Goal: Book appointment/travel/reservation

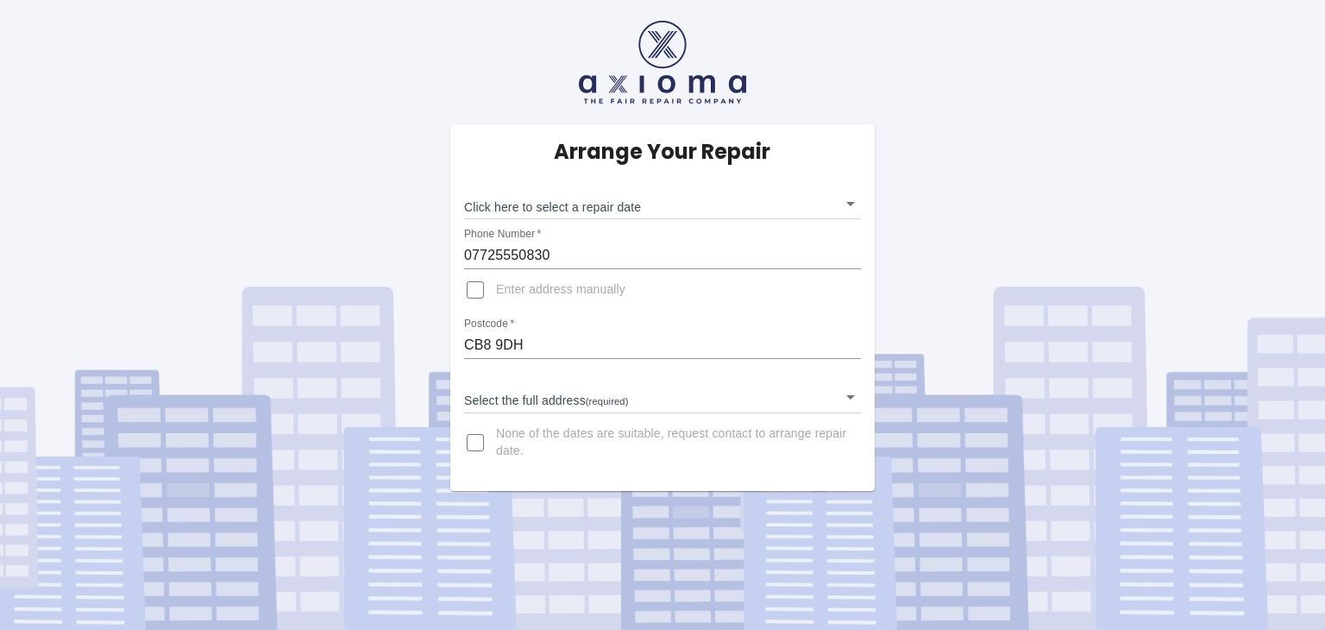
click at [482, 293] on input "Enter address manually" at bounding box center [475, 289] width 41 height 41
checkbox input "true"
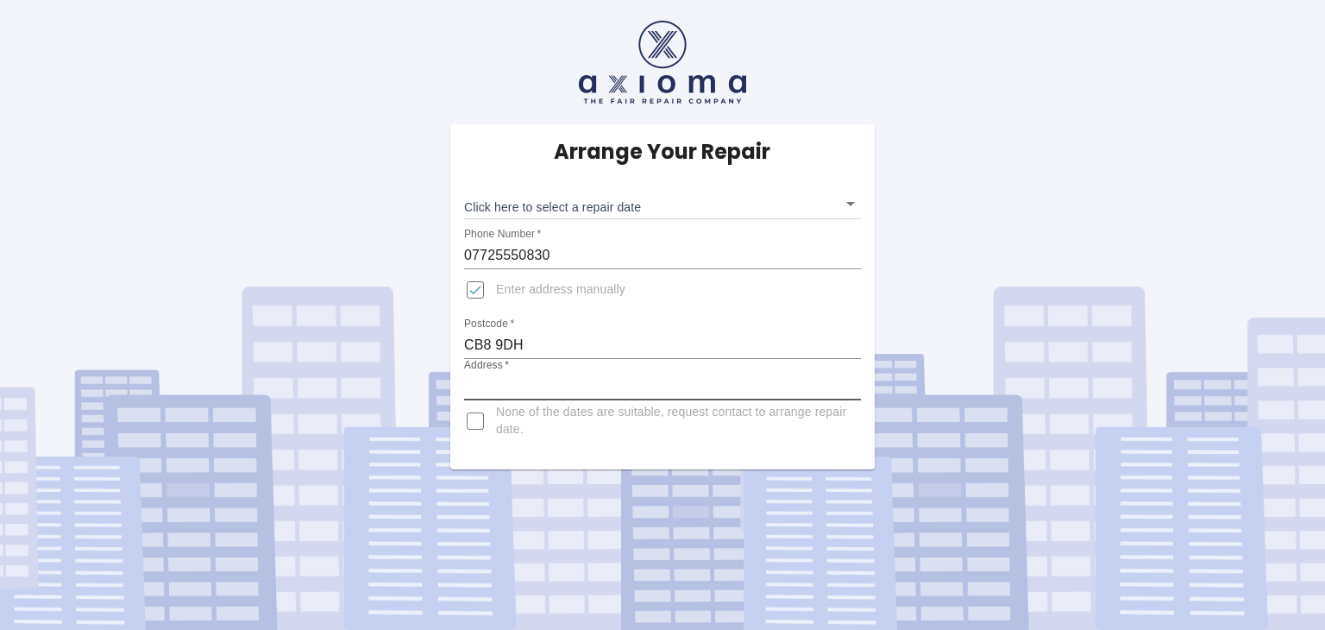
click at [542, 387] on input "Address   *" at bounding box center [662, 387] width 397 height 28
type input "[STREET_ADDRESS]"
click at [759, 205] on body "Arrange Your Repair Click here to select a repair date ​ Phone Number   * 07725…" at bounding box center [662, 315] width 1325 height 630
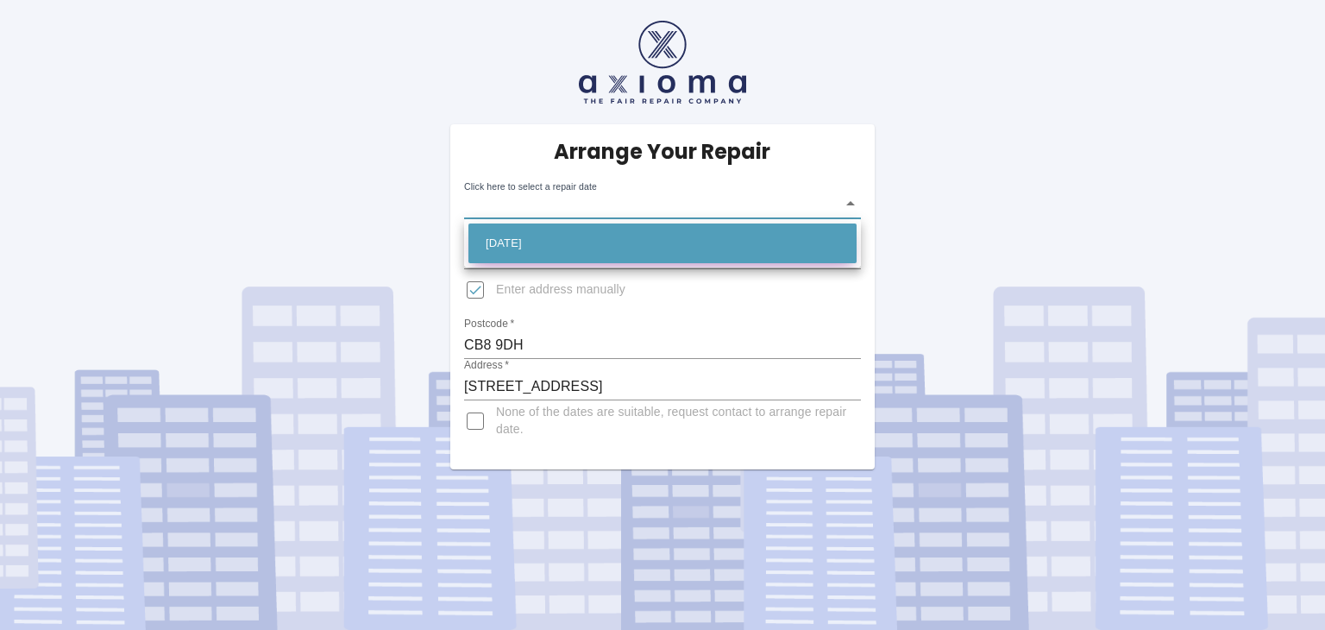
click at [557, 249] on li "[DATE]" at bounding box center [663, 243] width 388 height 40
type input "[DATE]T00:00:00.000Z"
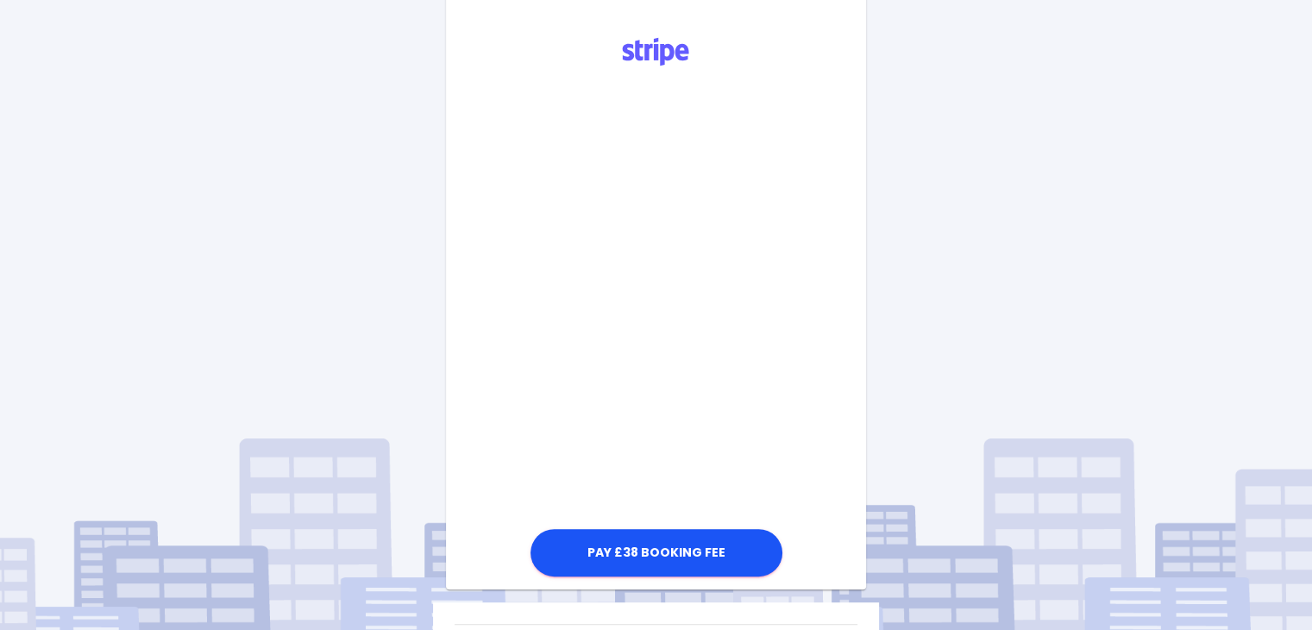
scroll to position [452, 0]
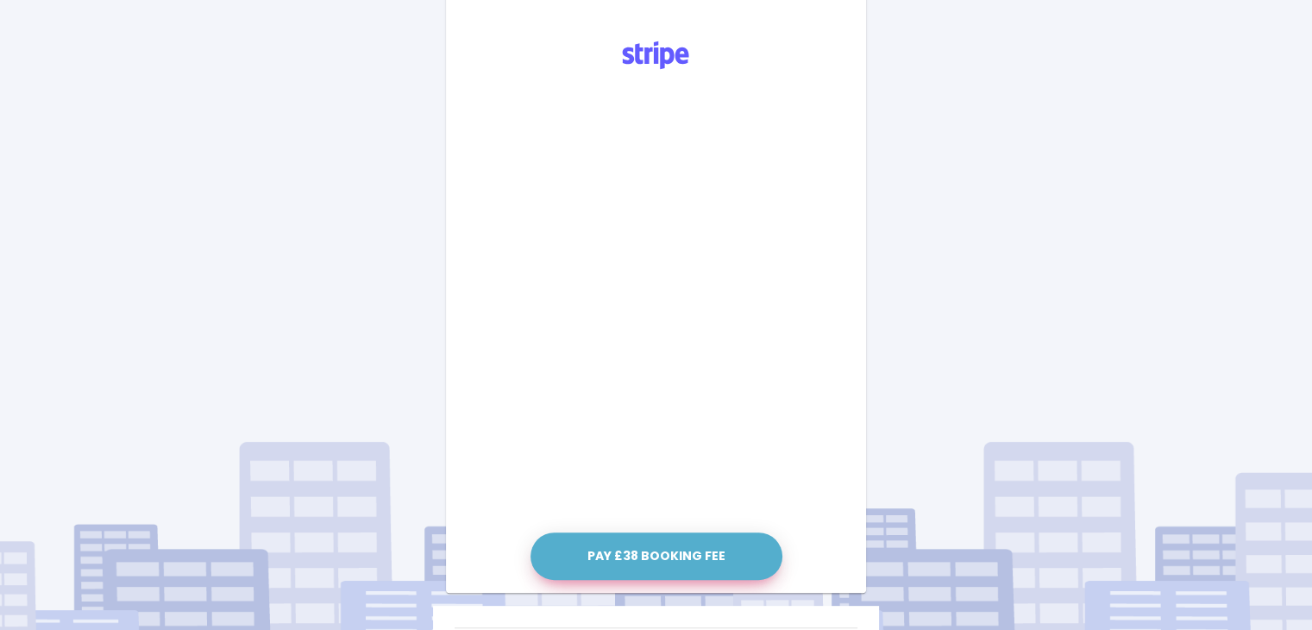
click at [612, 541] on button "Pay £38 Booking Fee" at bounding box center [657, 555] width 252 height 47
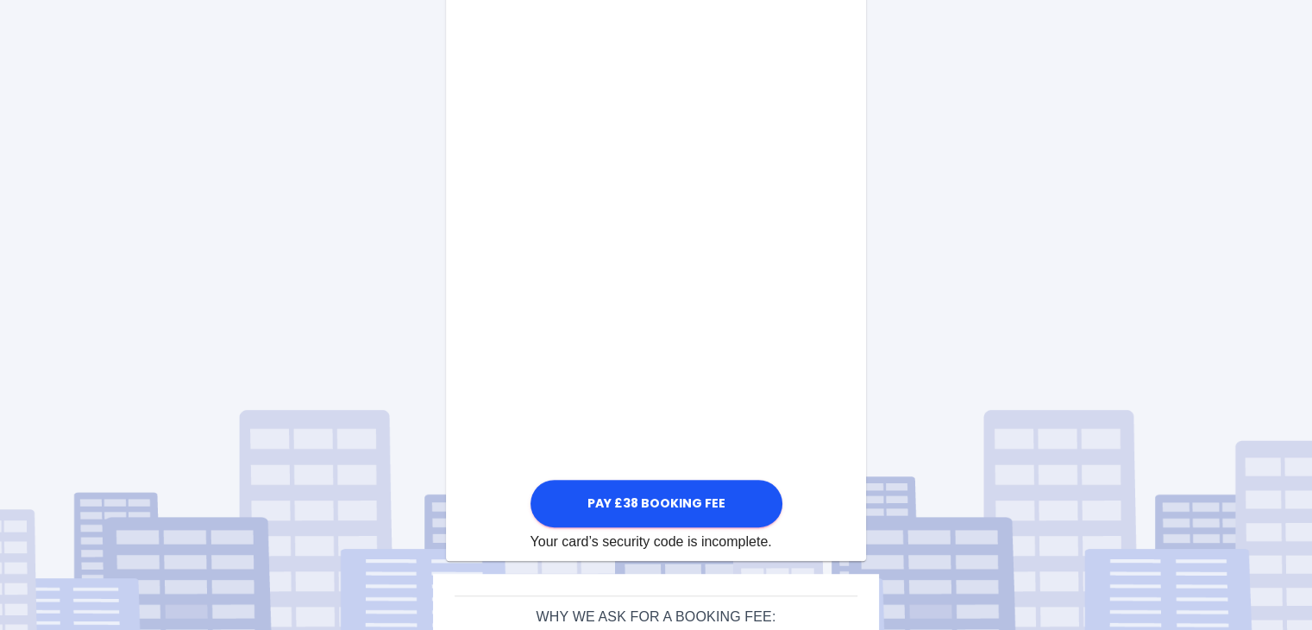
scroll to position [802, 0]
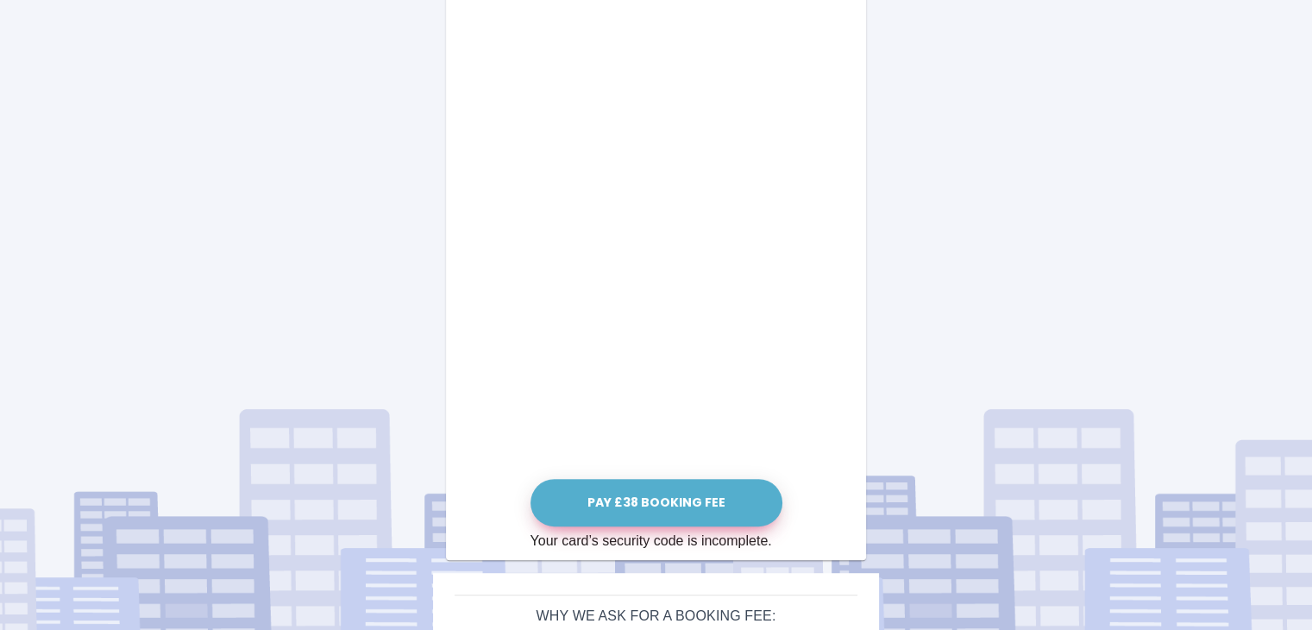
click at [619, 498] on button "Pay £38 Booking Fee" at bounding box center [657, 502] width 252 height 47
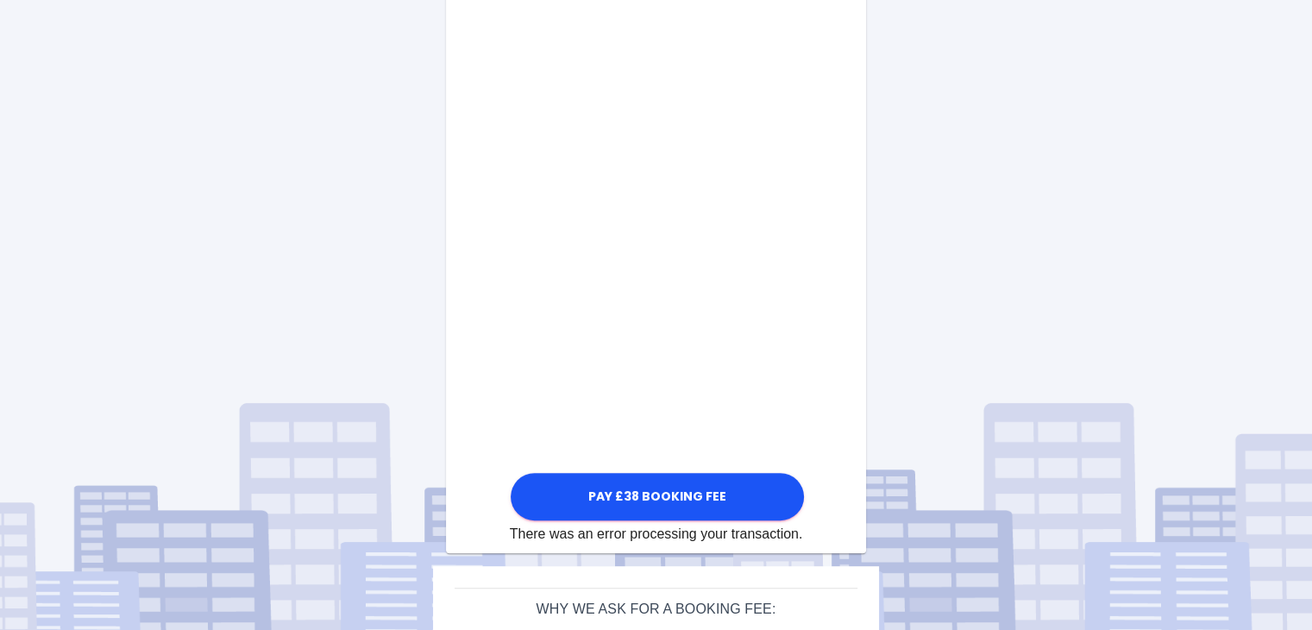
scroll to position [840, 0]
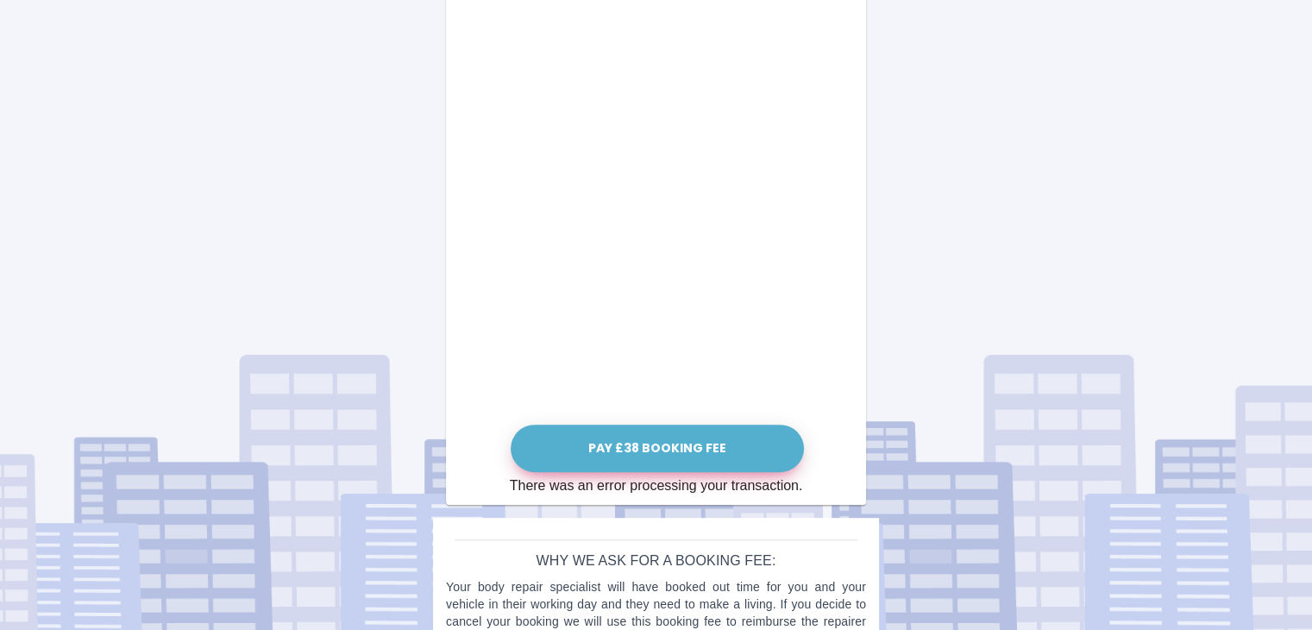
click at [631, 444] on button "Pay £38 Booking Fee" at bounding box center [657, 448] width 293 height 47
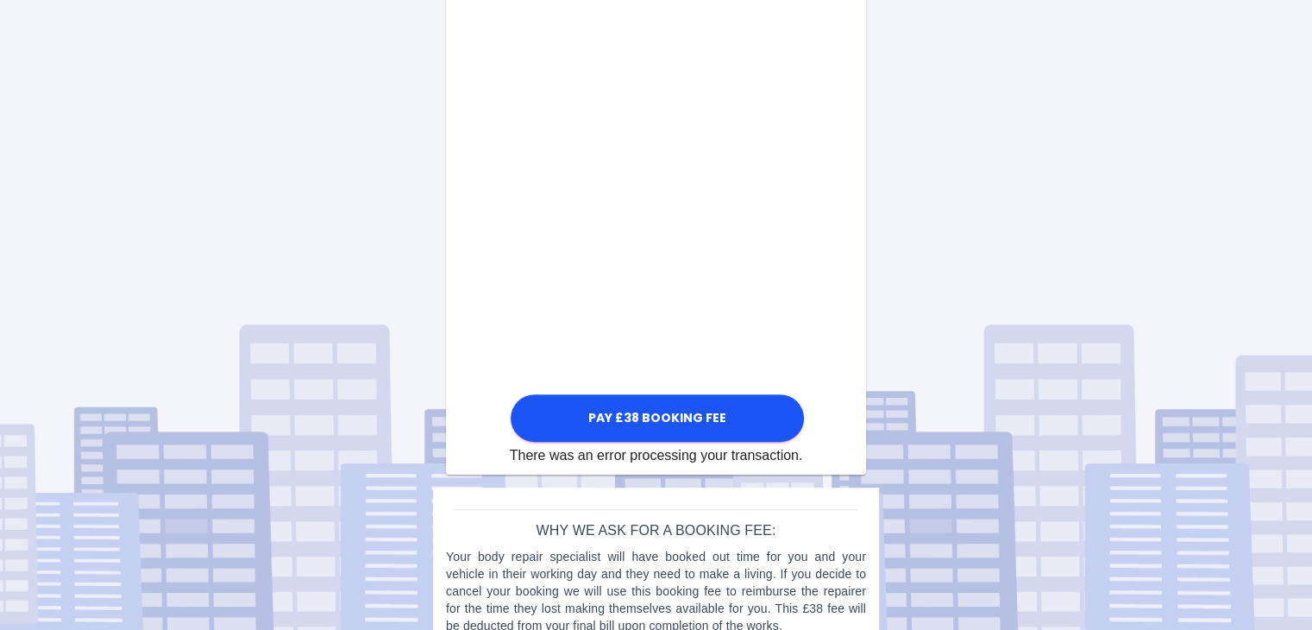
scroll to position [872, 0]
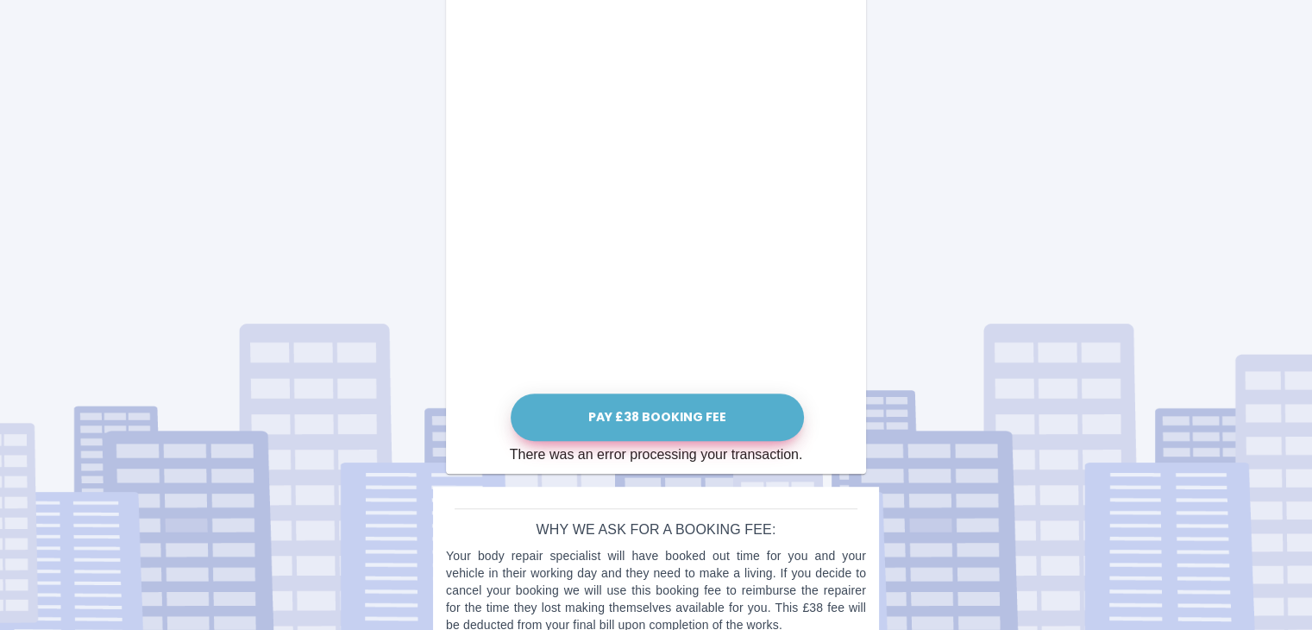
click at [645, 422] on button "Pay £38 Booking Fee" at bounding box center [657, 416] width 293 height 47
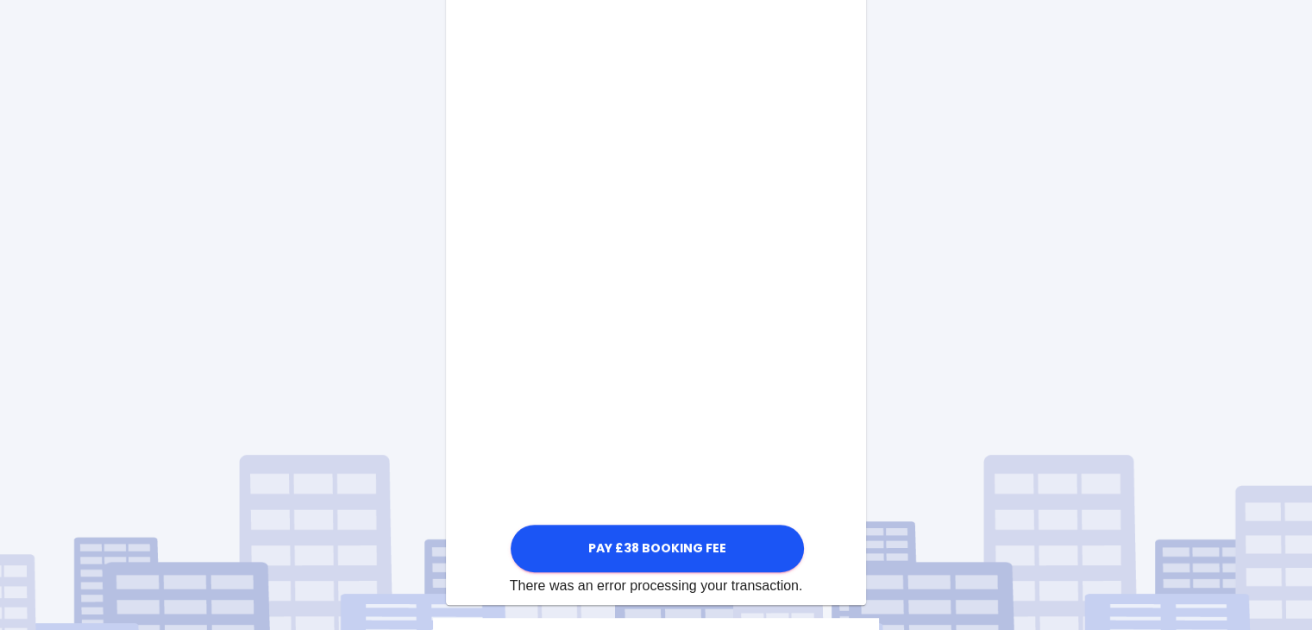
scroll to position [742, 0]
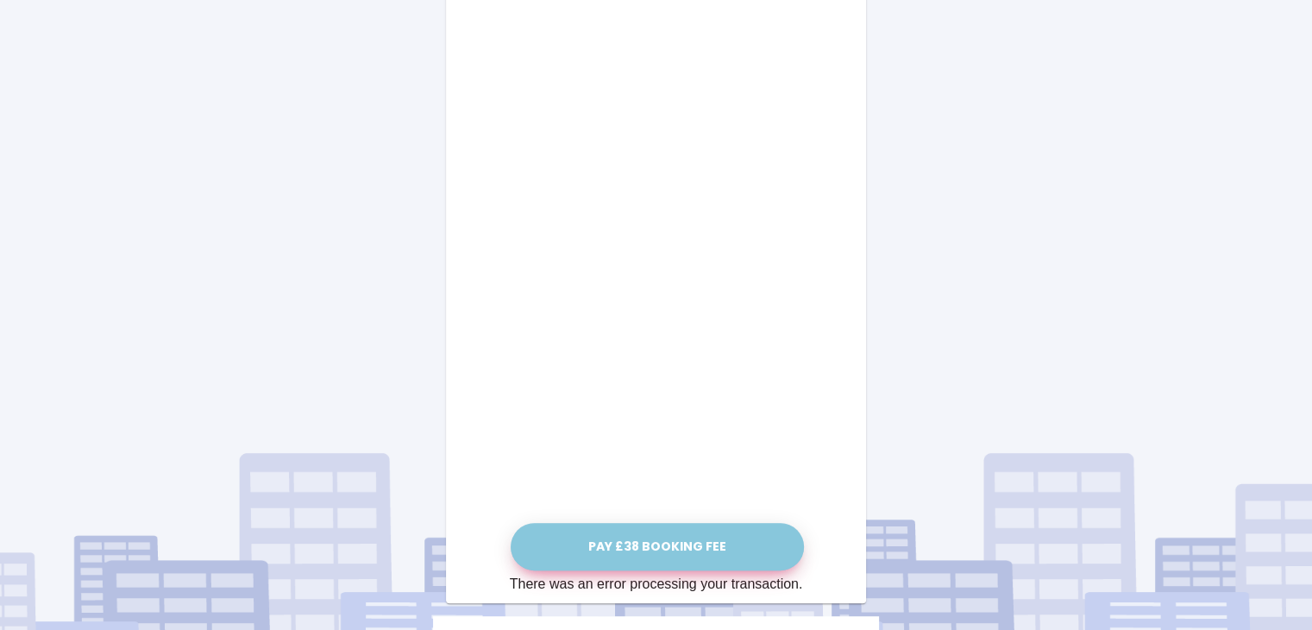
click at [694, 543] on button "Pay £38 Booking Fee" at bounding box center [657, 546] width 293 height 47
